Goal: Complete application form: Complete application form

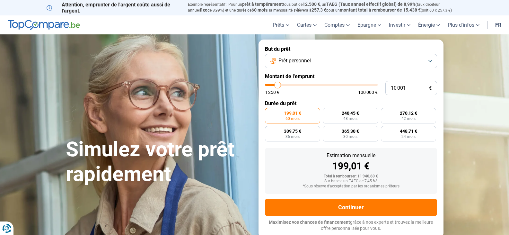
type input "9 000"
type input "9000"
type input "9 500"
type input "9500"
type input "9 750"
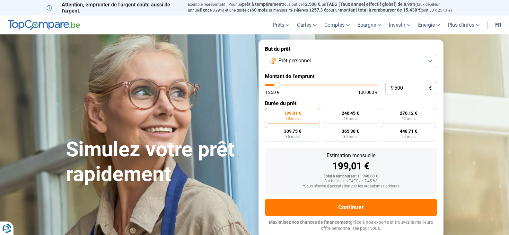
type input "9750"
type input "10 000"
type input "10000"
type input "10 500"
type input "10500"
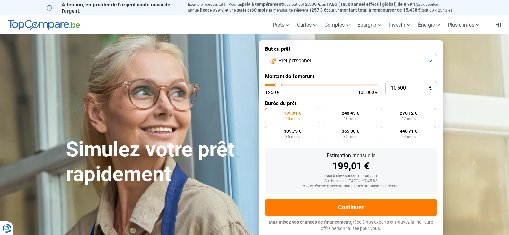
type input "11 000"
type input "11000"
type input "11 250"
type input "11250"
type input "11 500"
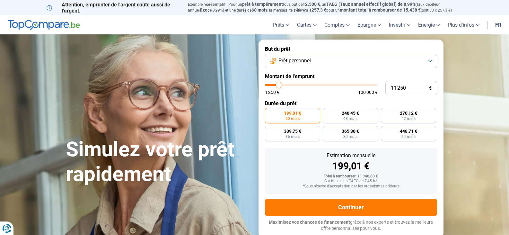
type input "11500"
type input "11 750"
type input "11750"
type input "12 000"
type input "12000"
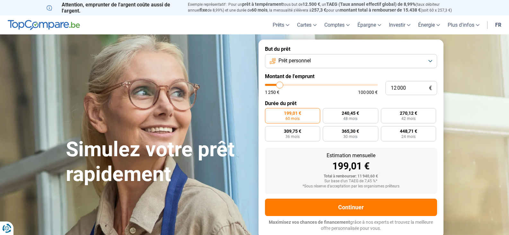
type input "12 500"
type input "12500"
type input "12 750"
type input "12750"
type input "13 000"
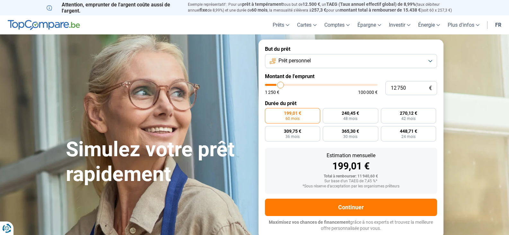
type input "13000"
type input "13 250"
type input "13250"
type input "13 500"
type input "13500"
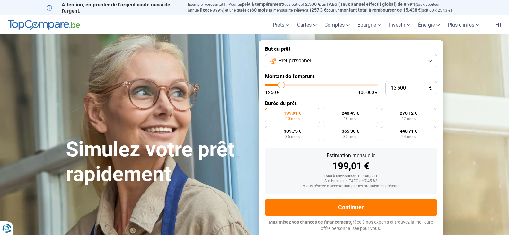
type input "14 000"
type input "14000"
type input "14 250"
type input "14250"
type input "14 500"
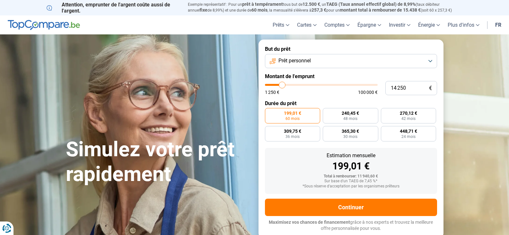
type input "14500"
type input "14 750"
type input "14750"
type input "15 000"
type input "15000"
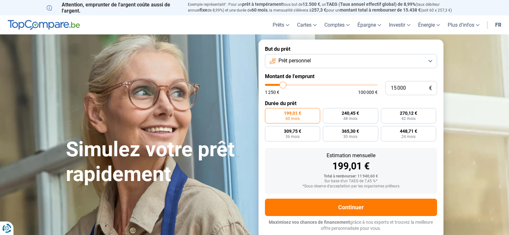
type input "14 500"
type input "14500"
type input "14 000"
type input "14000"
type input "13 250"
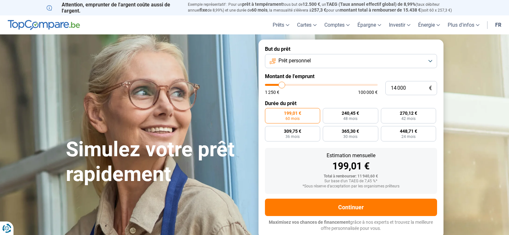
type input "13250"
type input "12 750"
type input "12750"
type input "11 750"
type input "11750"
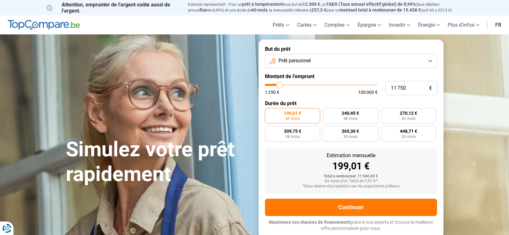
type input "11 500"
type input "11500"
type input "11 250"
type input "11250"
type input "11 000"
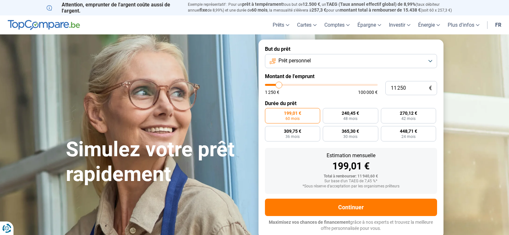
type input "11000"
type input "10 500"
type input "10500"
type input "10 250"
type input "10250"
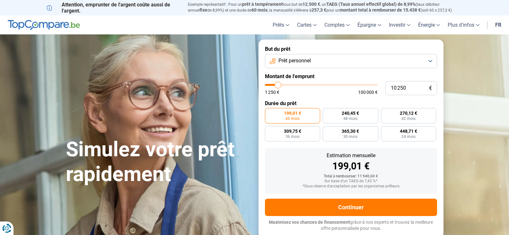
type input "10 000"
type input "10000"
type input "9 750"
type input "9750"
type input "9 500"
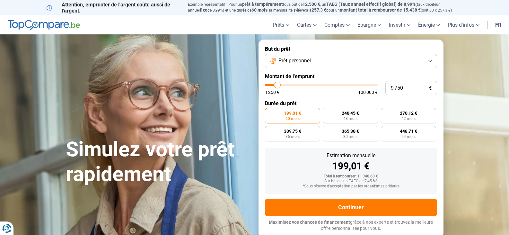
type input "9500"
type input "9 000"
type input "9000"
type input "8 750"
type input "8750"
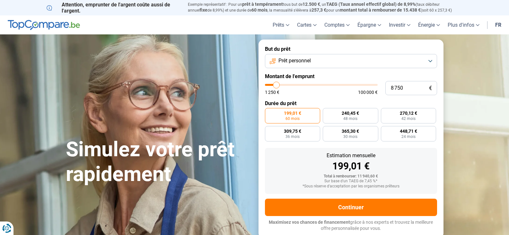
type input "8 250"
type input "8250"
type input "8 000"
type input "8000"
type input "7 500"
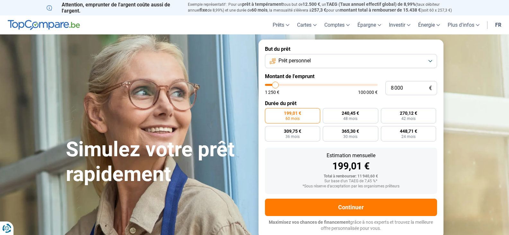
type input "7500"
type input "7 250"
type input "7250"
type input "7 000"
type input "7000"
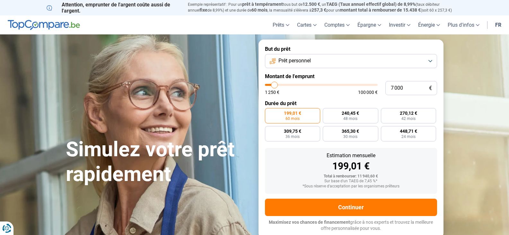
type input "6 750"
type input "6750"
type input "6 500"
type input "6500"
type input "6 000"
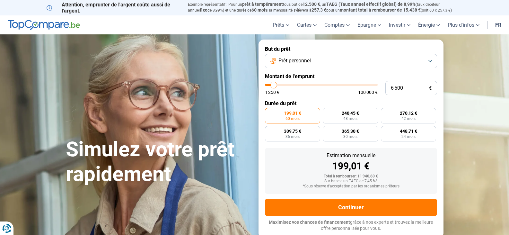
type input "6000"
type input "5 750"
type input "5750"
type input "5 500"
type input "5500"
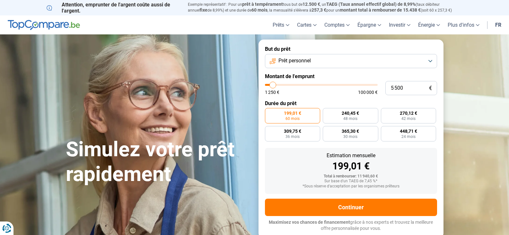
type input "5 250"
type input "5250"
type input "5 000"
type input "5000"
type input "4 500"
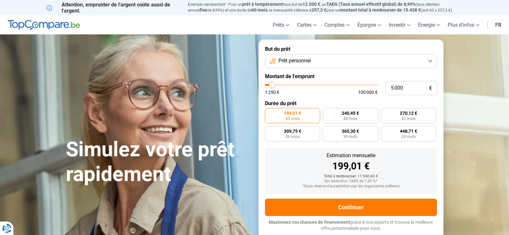
type input "4500"
type input "4 250"
type input "4250"
type input "4 000"
type input "4000"
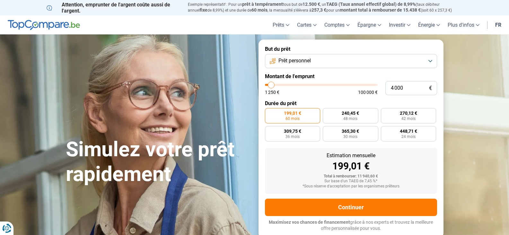
type input "3 750"
type input "3750"
type input "3 500"
type input "3500"
type input "3 000"
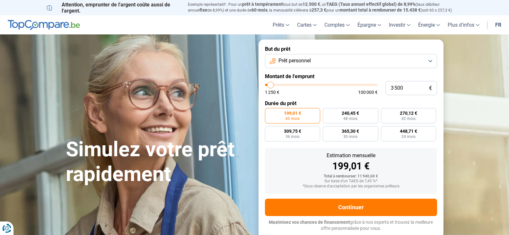
type input "3000"
type input "2 750"
type input "2750"
type input "2 500"
type input "2500"
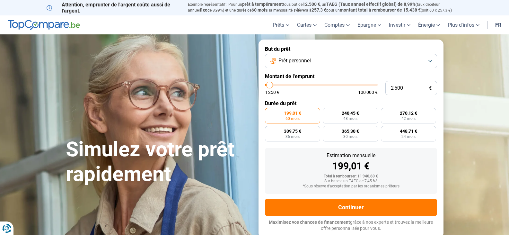
type input "2 250"
type input "2250"
type input "2 000"
type input "2000"
type input "2 250"
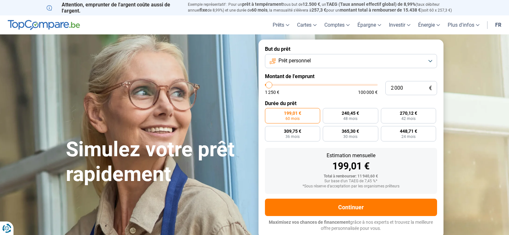
type input "2250"
type input "2 500"
type input "2500"
type input "2 750"
type input "2750"
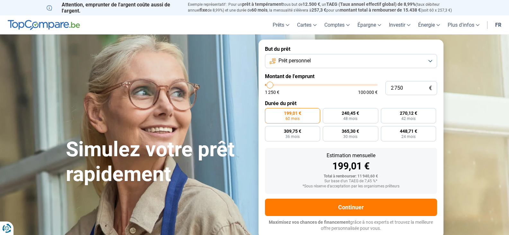
type input "3 000"
type input "3000"
type input "3 500"
type input "3500"
type input "3 750"
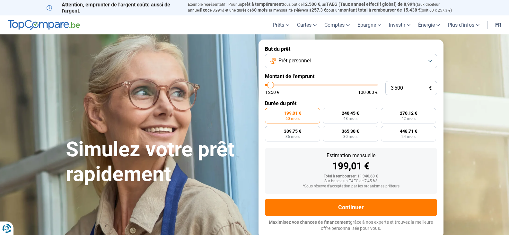
type input "3750"
type input "4 000"
type input "4000"
type input "4 250"
type input "4250"
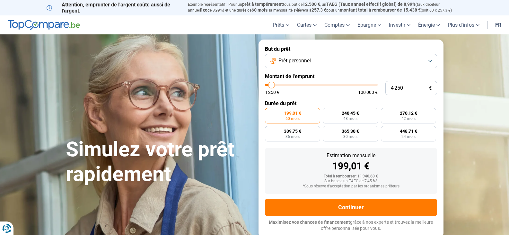
type input "4 500"
type input "4500"
type input "5 000"
type input "5000"
type input "5 250"
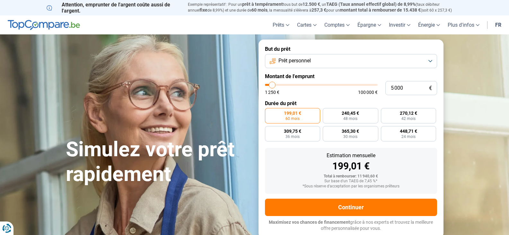
type input "5250"
type input "5 500"
type input "5500"
type input "5 750"
type input "5750"
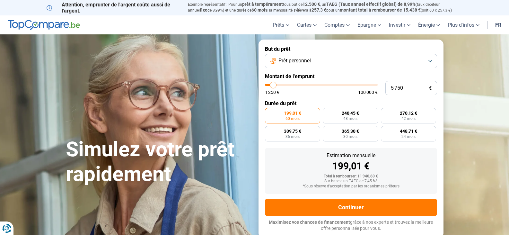
type input "6 000"
type input "6000"
type input "6 500"
type input "6500"
type input "6 750"
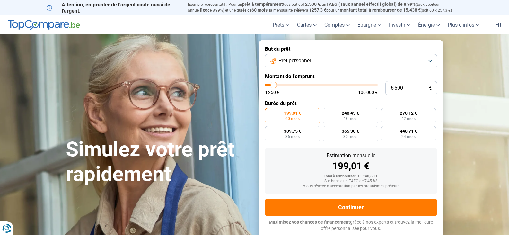
type input "6750"
type input "7 000"
type input "7000"
type input "7 250"
type input "7250"
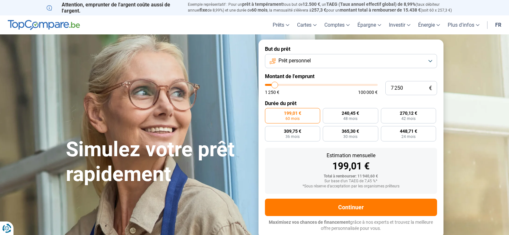
type input "7 500"
type input "7500"
type input "8 000"
type input "8000"
type input "7 500"
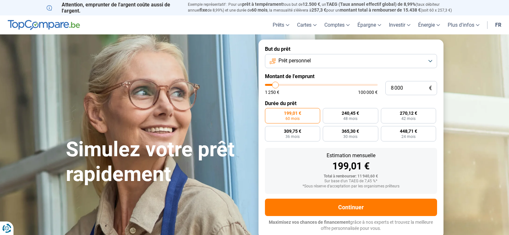
type input "7500"
type input "7 250"
type input "7250"
type input "7 000"
type input "7000"
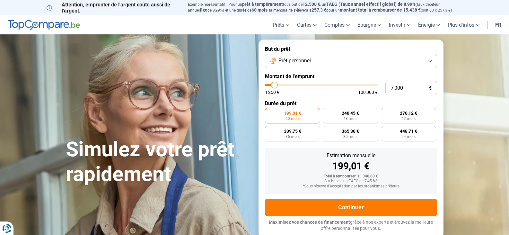
type input "6 750"
type input "6750"
type input "7 000"
type input "7000"
click at [275, 84] on input "range" at bounding box center [321, 85] width 113 height 2
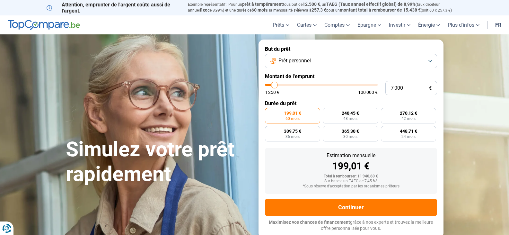
radio input "true"
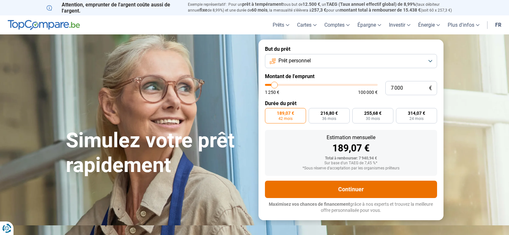
click at [349, 187] on button "Continuer" at bounding box center [351, 189] width 172 height 17
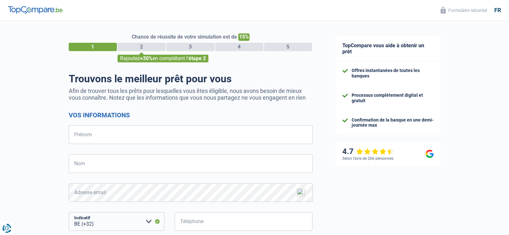
select select "32"
click at [134, 134] on input "Prénom" at bounding box center [191, 134] width 244 height 19
type input "Lucien"
type input "Meert"
type input "493020454"
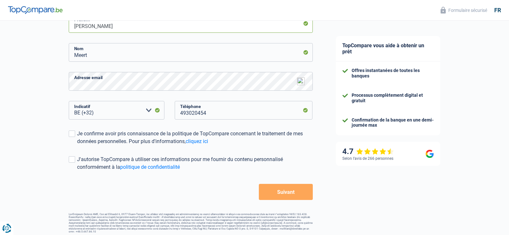
scroll to position [114, 0]
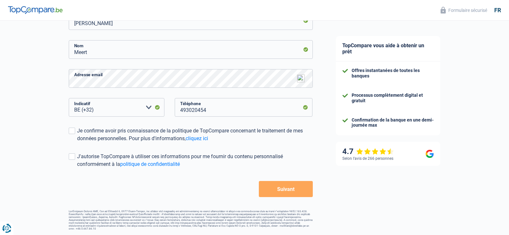
click at [282, 189] on button "Suivant" at bounding box center [286, 189] width 54 height 16
click at [286, 189] on button "Suivant" at bounding box center [286, 189] width 54 height 16
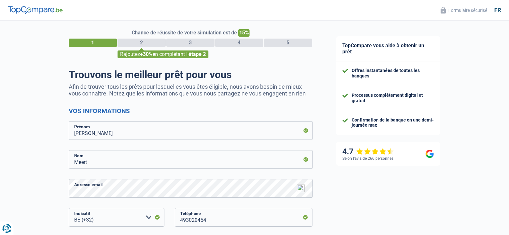
scroll to position [3, 0]
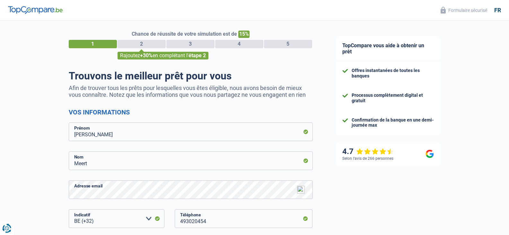
click at [141, 44] on div "2" at bounding box center [142, 44] width 48 height 8
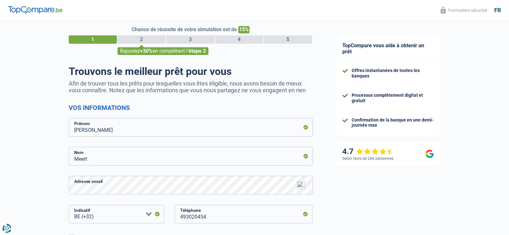
scroll to position [0, 0]
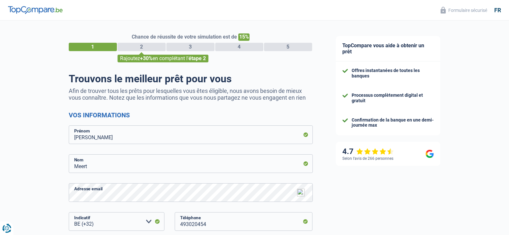
click at [93, 47] on div "1" at bounding box center [93, 47] width 48 height 8
click at [141, 45] on div "2" at bounding box center [142, 47] width 48 height 8
click at [143, 60] on span "+30%" at bounding box center [146, 58] width 13 height 6
click at [177, 60] on div "Rajoutez +30% en complétant l' étape 2" at bounding box center [163, 59] width 91 height 8
click at [203, 45] on div "3" at bounding box center [190, 47] width 48 height 8
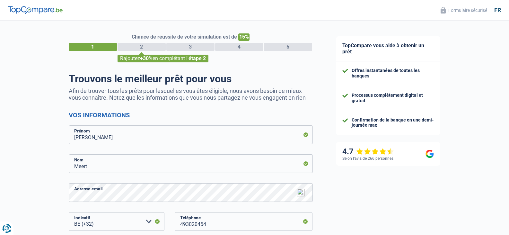
click at [242, 46] on div "4" at bounding box center [239, 47] width 48 height 8
click at [284, 50] on div "5" at bounding box center [288, 47] width 48 height 8
click at [356, 73] on div "Offres instantanées de toutes les banques" at bounding box center [393, 73] width 82 height 11
